Goal: Transaction & Acquisition: Purchase product/service

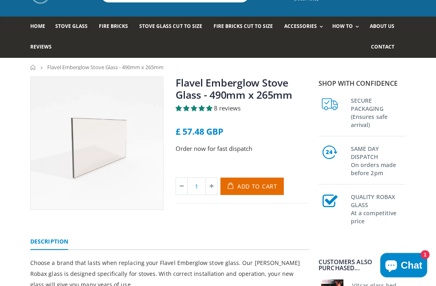
scroll to position [38, 0]
click at [275, 179] on button "Add to Cart" at bounding box center [252, 185] width 63 height 17
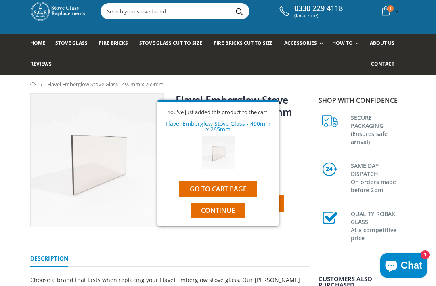
scroll to position [0, 0]
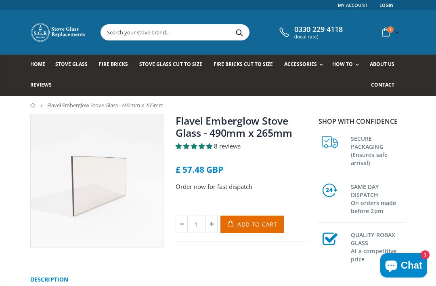
click at [214, 144] on span "5.00 stars" at bounding box center [195, 146] width 38 height 8
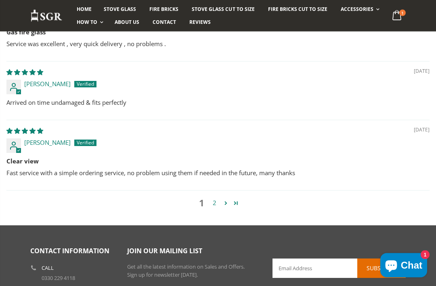
scroll to position [941, 0]
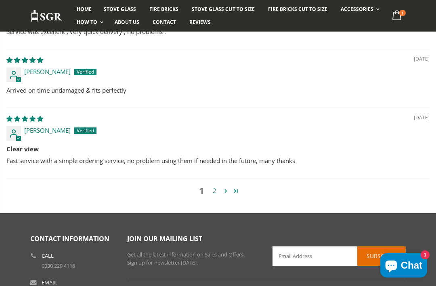
click at [240, 189] on link "Page 2" at bounding box center [236, 191] width 10 height 10
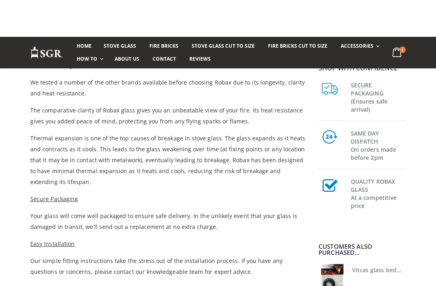
scroll to position [268, 0]
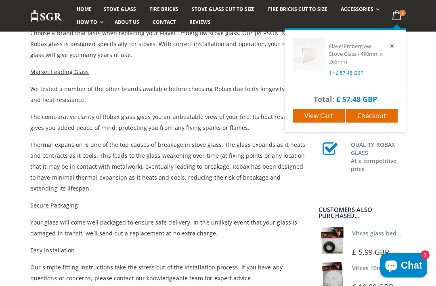
click at [379, 112] on span "Checkout" at bounding box center [372, 115] width 29 height 9
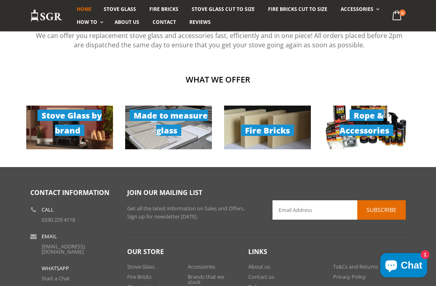
scroll to position [554, 0]
click at [40, 129] on link "Stove Glass by brand" at bounding box center [69, 127] width 87 height 44
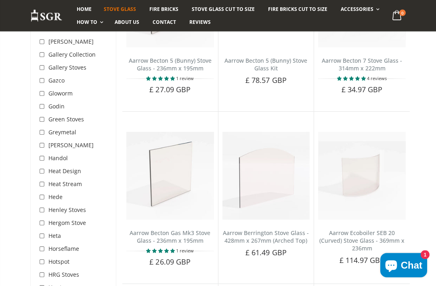
scroll to position [1276, 0]
click at [44, 206] on input "checkbox" at bounding box center [43, 210] width 8 height 8
checkbox input "true"
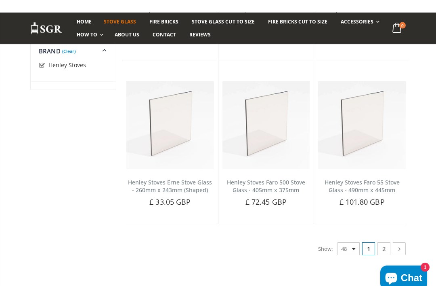
scroll to position [2663, 0]
